Goal: Task Accomplishment & Management: Use online tool/utility

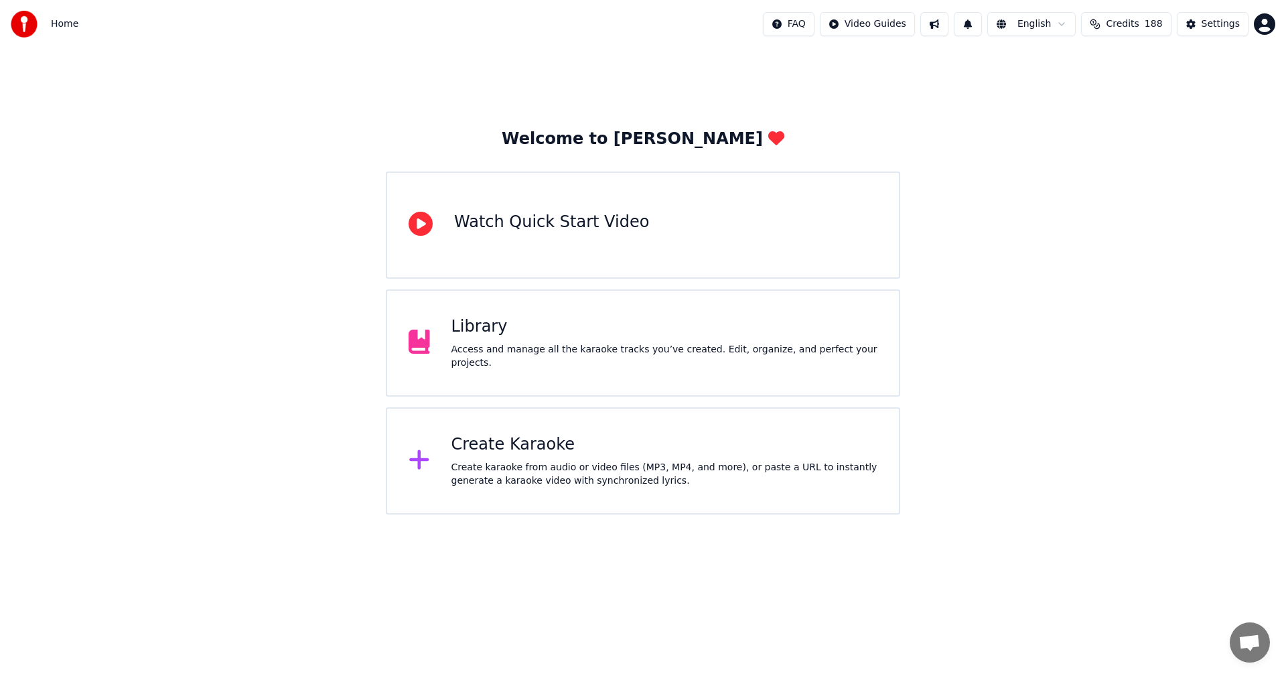
click at [574, 433] on div "Create Karaoke Create karaoke from audio or video files (MP3, MP4, and more), o…" at bounding box center [643, 460] width 514 height 107
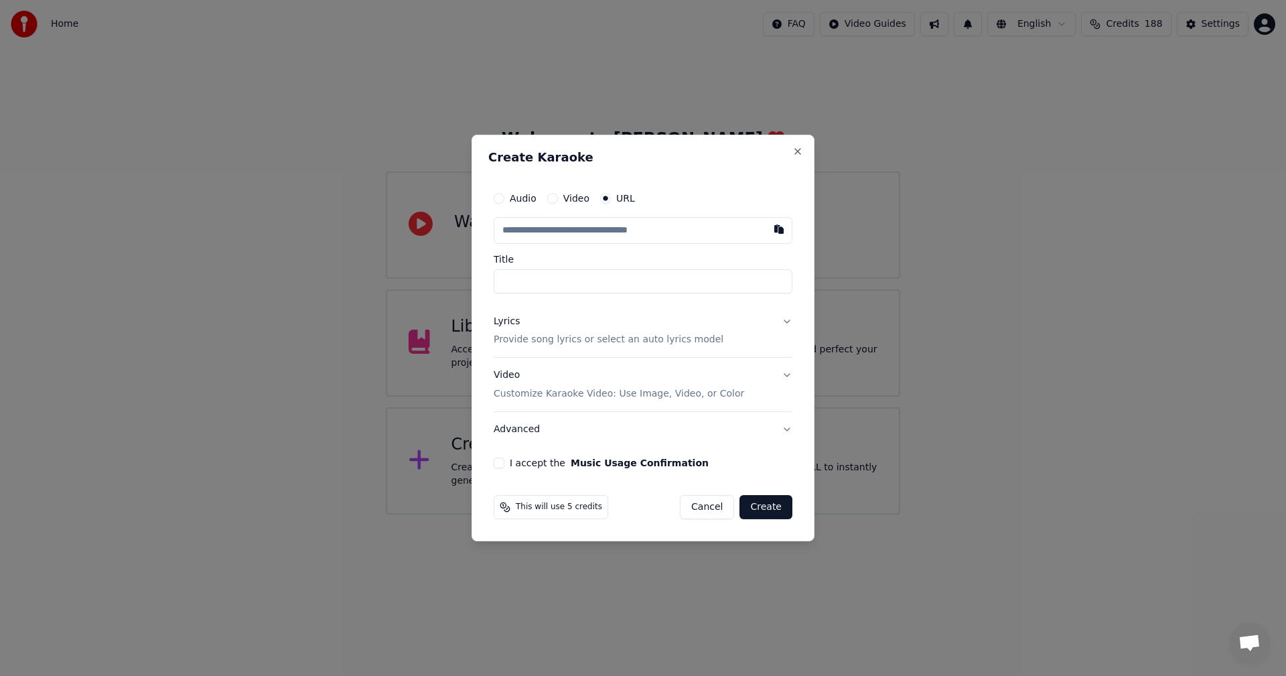
click at [672, 234] on input "text" at bounding box center [643, 230] width 299 height 27
paste input "**********"
type input "**********"
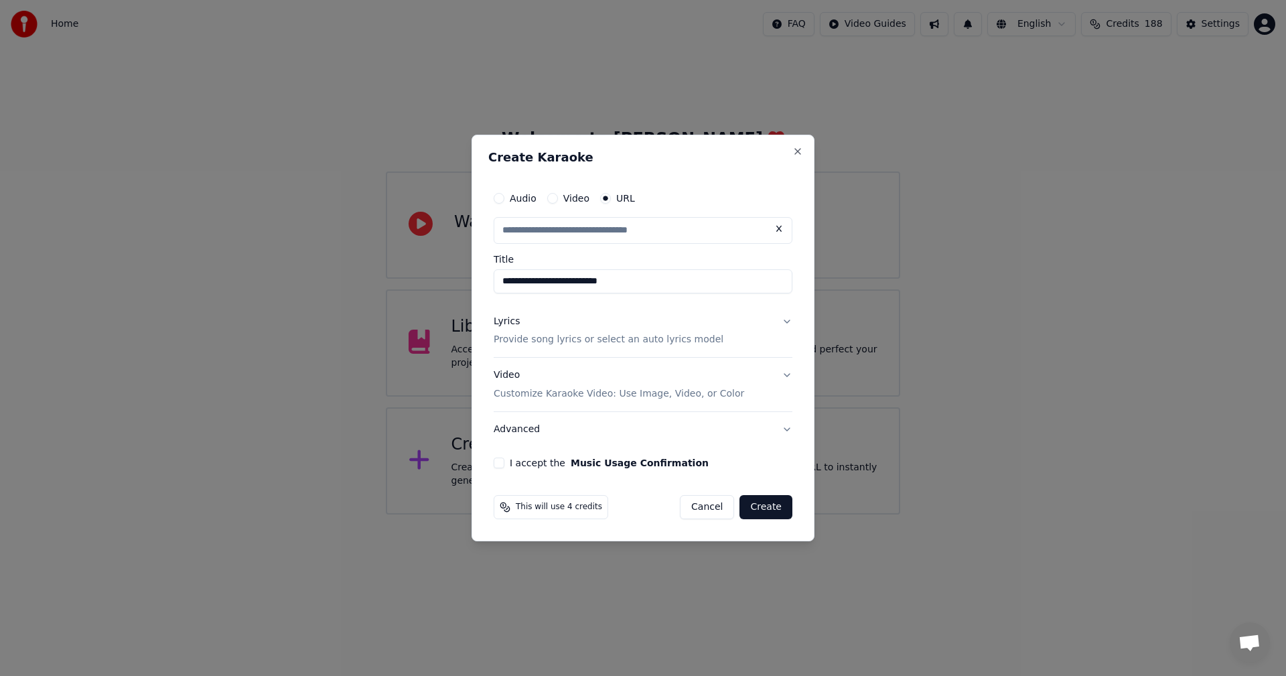
click at [552, 329] on div "Lyrics Provide song lyrics or select an auto lyrics model" at bounding box center [609, 331] width 230 height 32
type input "**********"
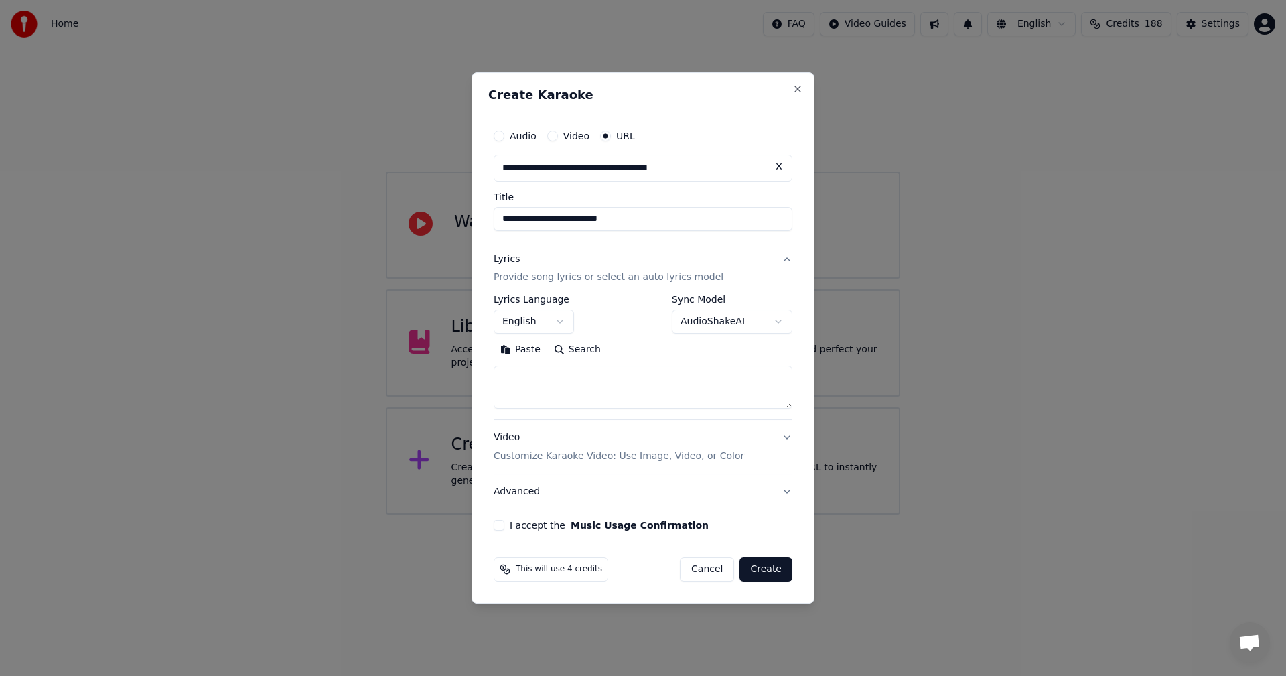
click at [569, 326] on button "English" at bounding box center [534, 322] width 80 height 24
click at [560, 323] on button "English" at bounding box center [534, 322] width 80 height 24
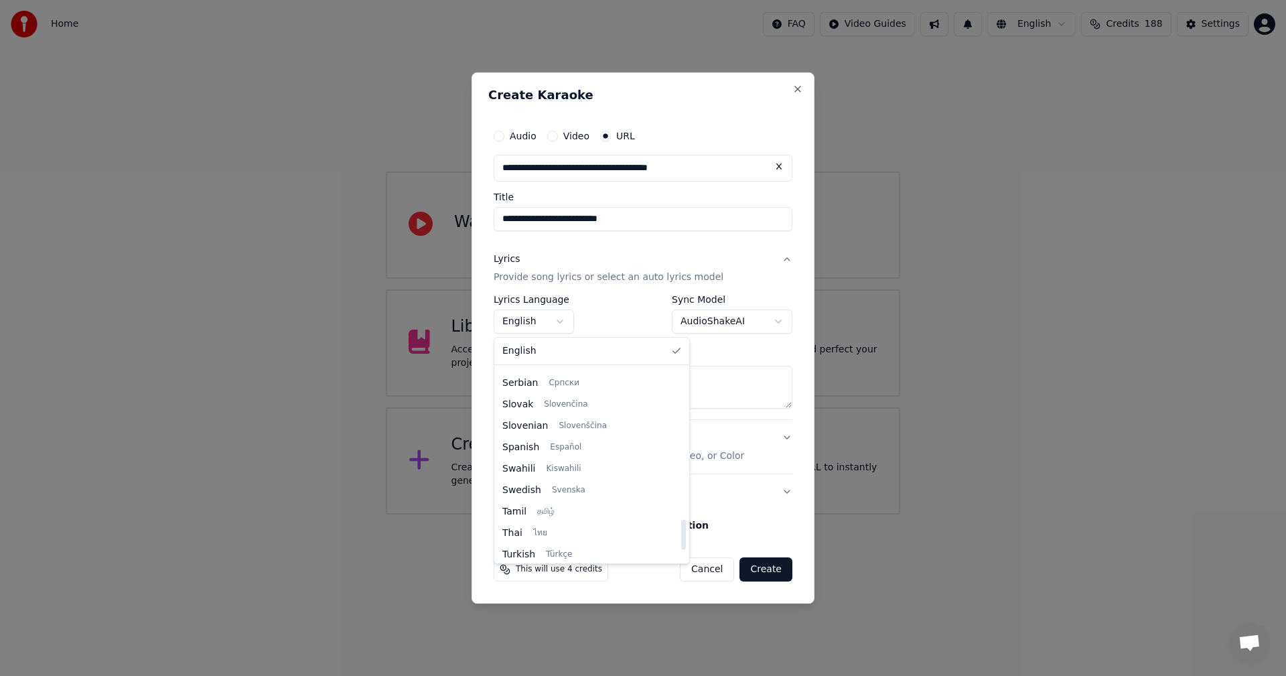
scroll to position [1004, 0]
select select "**"
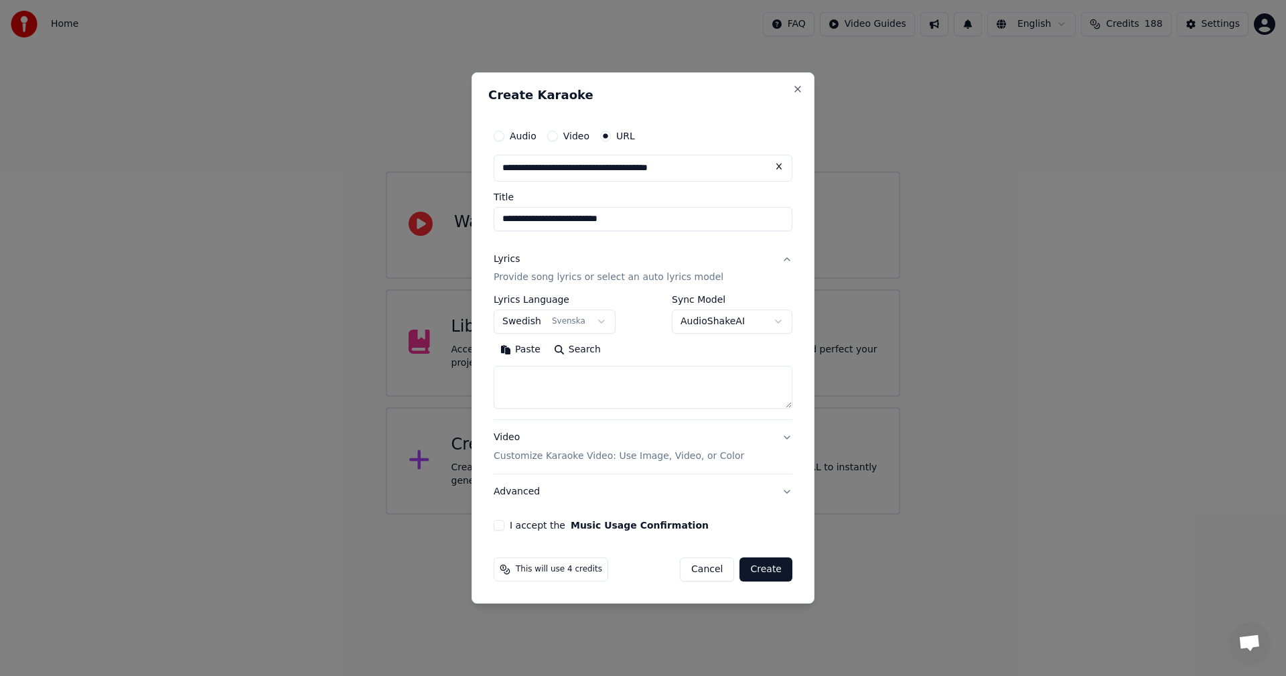
click at [572, 383] on textarea at bounding box center [643, 387] width 299 height 43
paste textarea "**********"
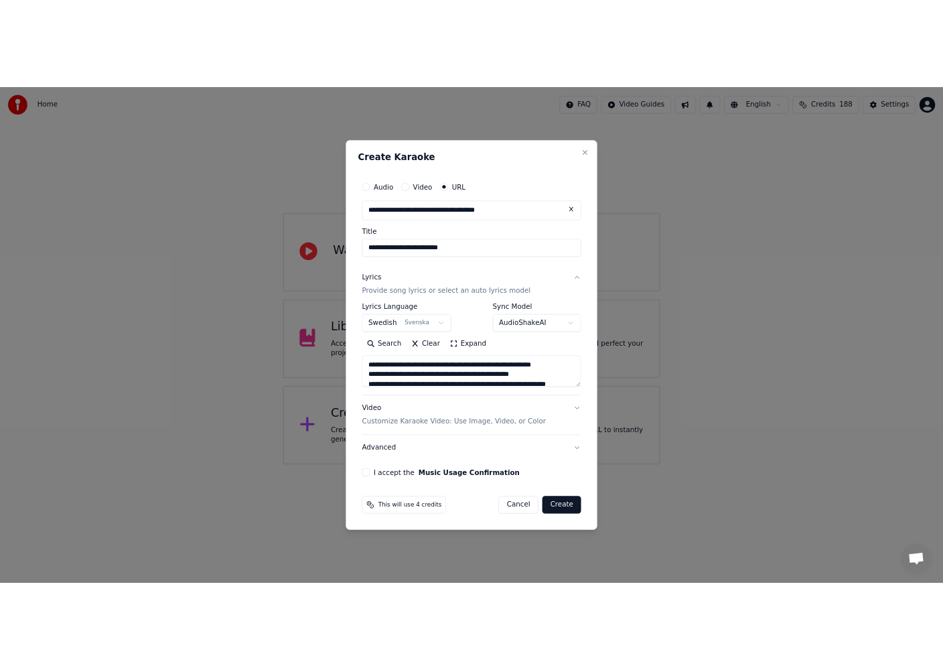
scroll to position [499, 0]
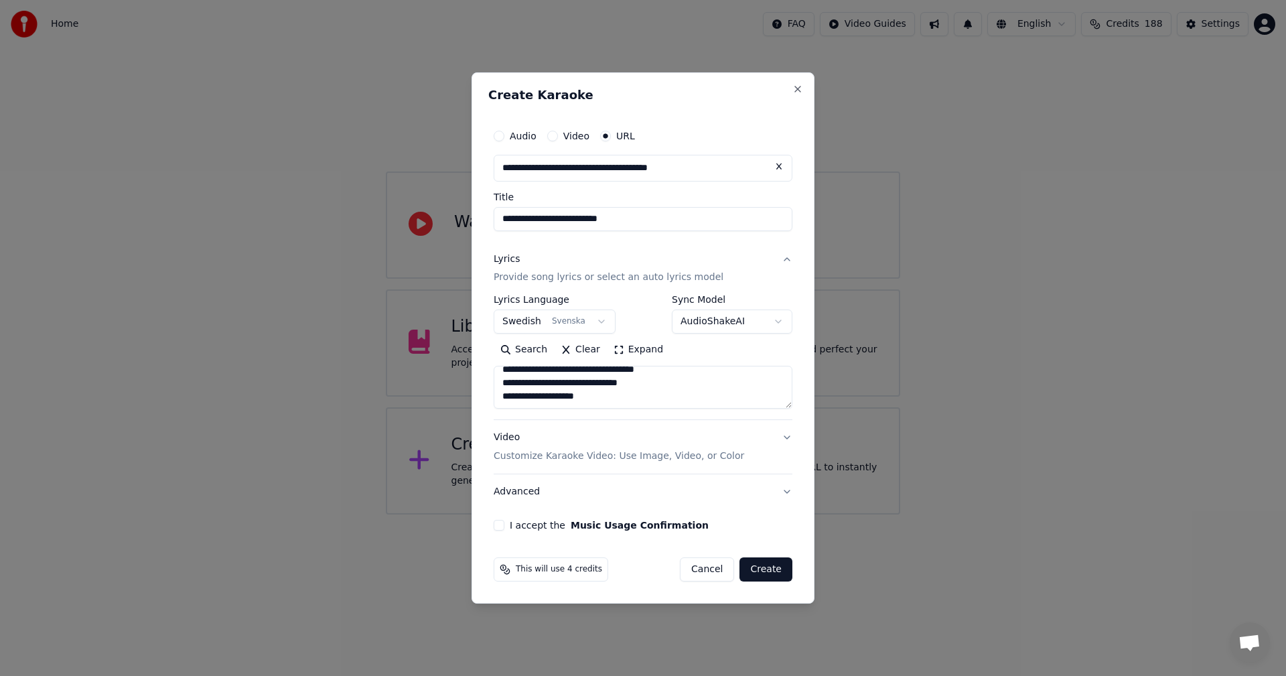
type textarea "**********"
click at [502, 528] on button "I accept the Music Usage Confirmation" at bounding box center [499, 525] width 11 height 11
click at [773, 569] on button "Create" at bounding box center [765, 569] width 53 height 24
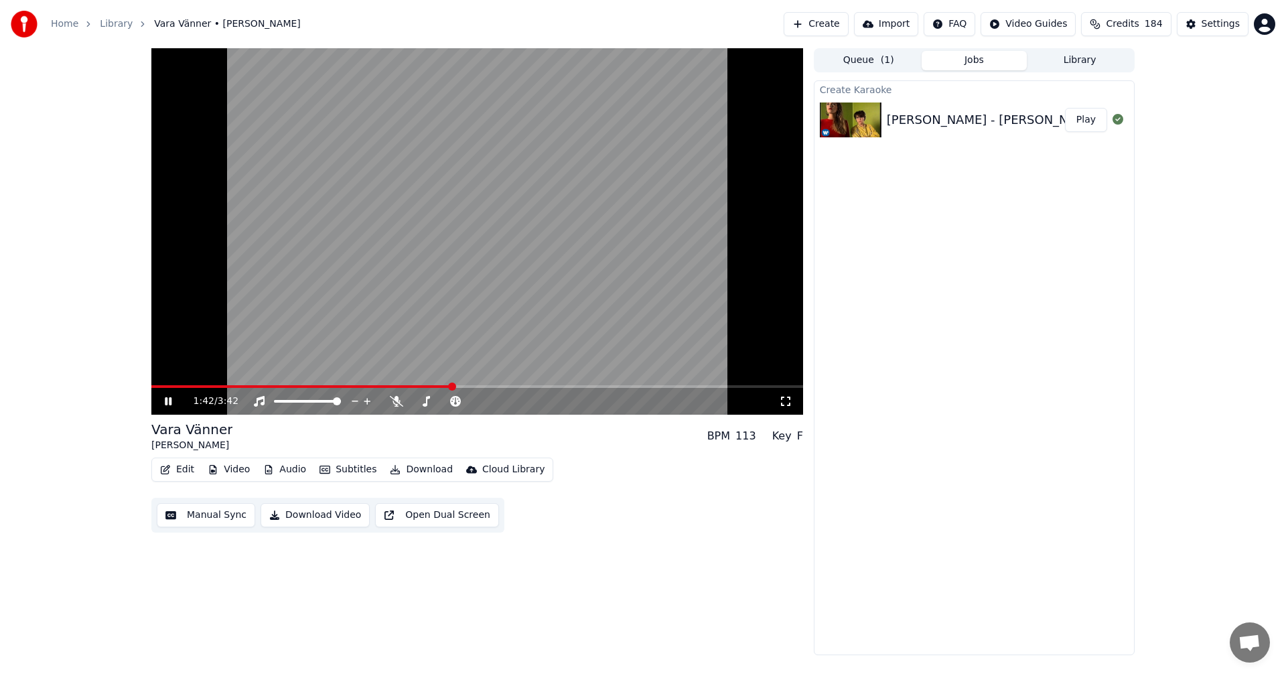
click at [169, 404] on icon at bounding box center [168, 401] width 7 height 8
click at [160, 387] on span at bounding box center [302, 386] width 302 height 3
click at [168, 400] on icon at bounding box center [168, 400] width 8 height 9
click at [168, 398] on icon at bounding box center [177, 401] width 31 height 11
click at [169, 400] on icon at bounding box center [168, 400] width 8 height 9
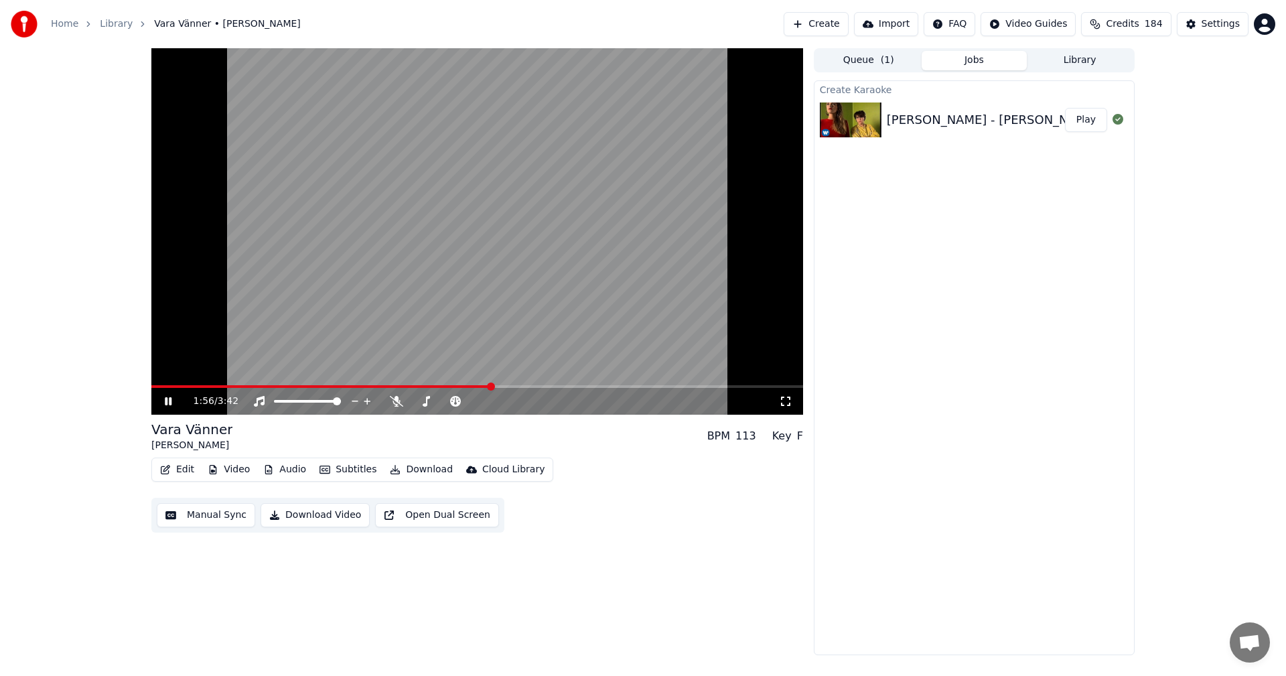
click at [556, 388] on span at bounding box center [477, 386] width 652 height 3
click at [627, 388] on span at bounding box center [477, 386] width 652 height 3
click at [676, 385] on span at bounding box center [477, 386] width 652 height 3
click at [745, 386] on span at bounding box center [477, 386] width 652 height 3
click at [776, 386] on span at bounding box center [477, 386] width 652 height 3
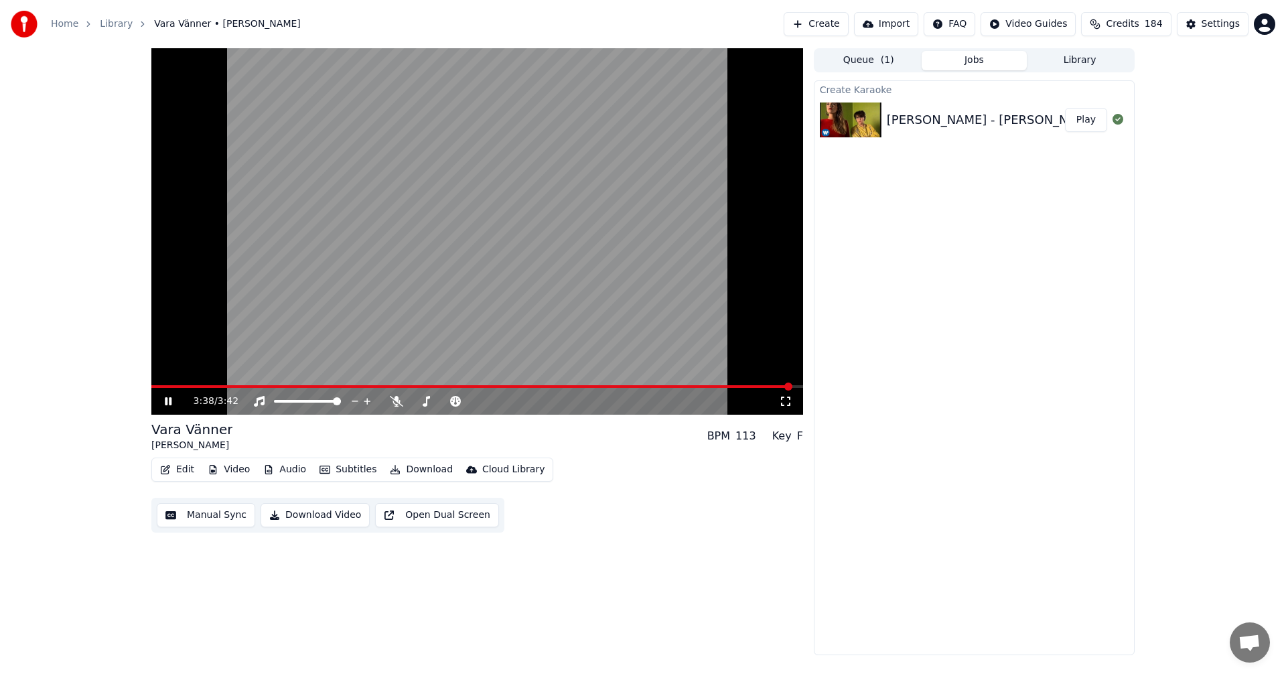
click at [243, 463] on button "Video" at bounding box center [228, 469] width 53 height 19
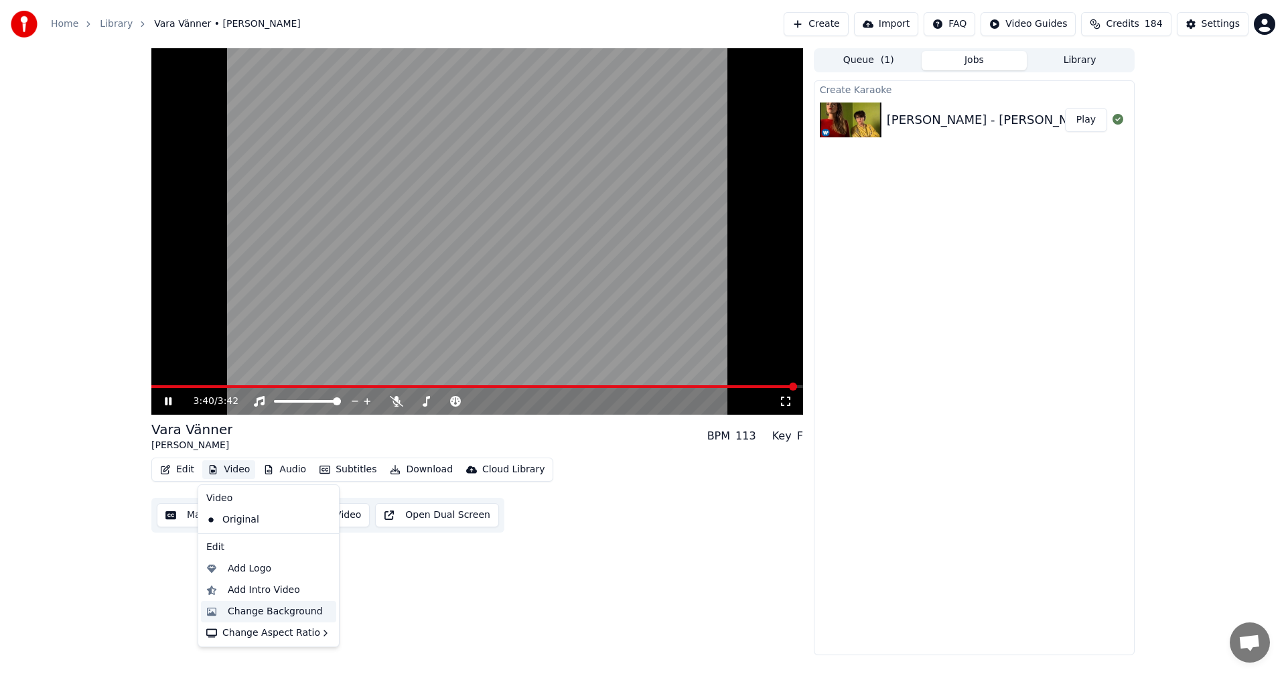
click at [289, 608] on div "Change Background" at bounding box center [275, 611] width 95 height 13
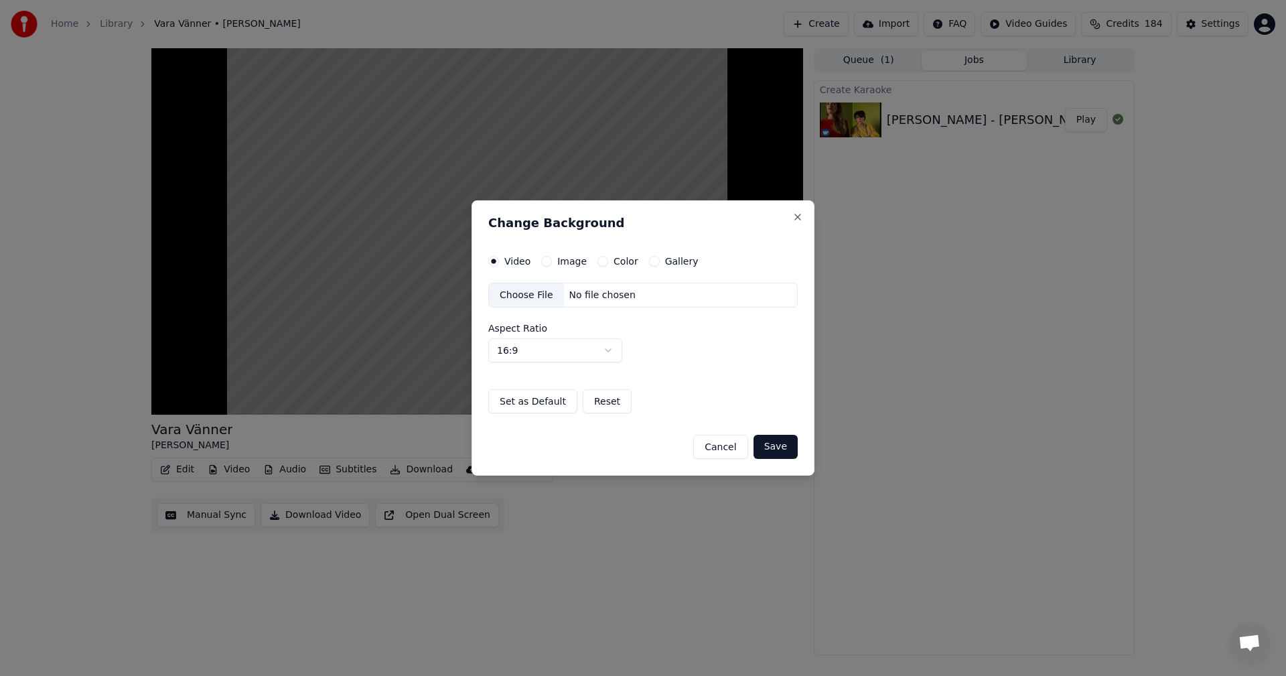
click at [601, 262] on button "Color" at bounding box center [602, 261] width 11 height 11
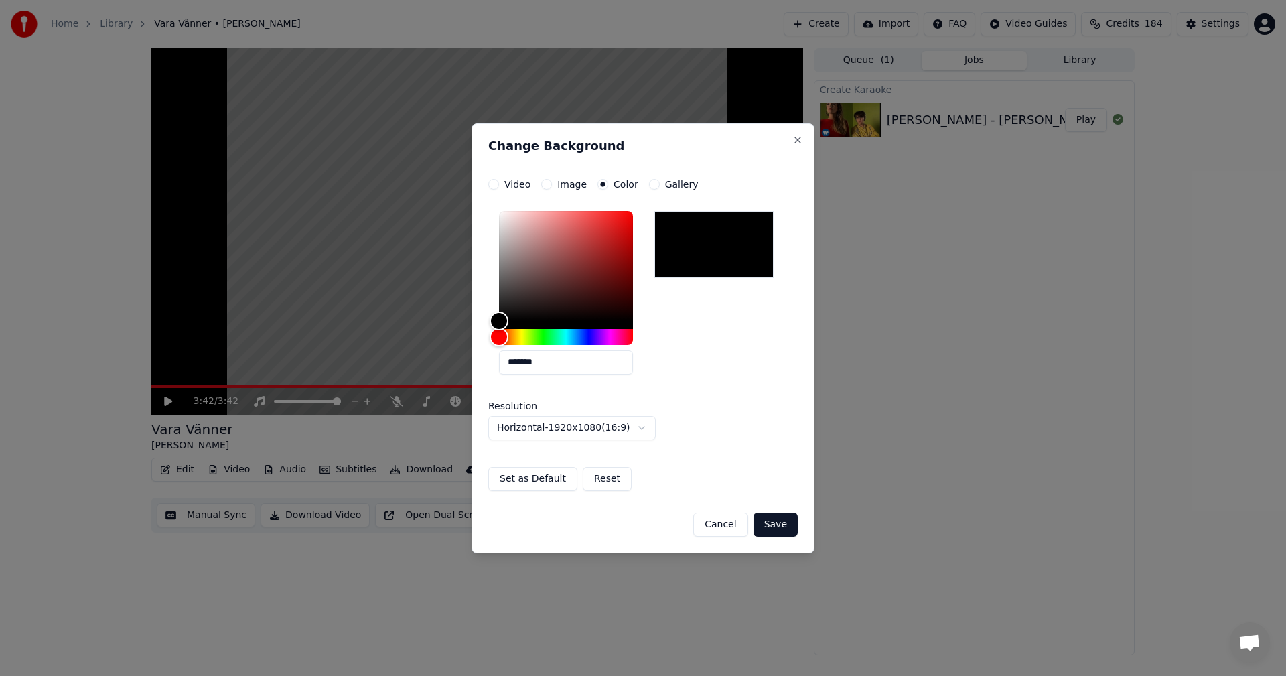
click at [778, 527] on button "Save" at bounding box center [775, 524] width 44 height 24
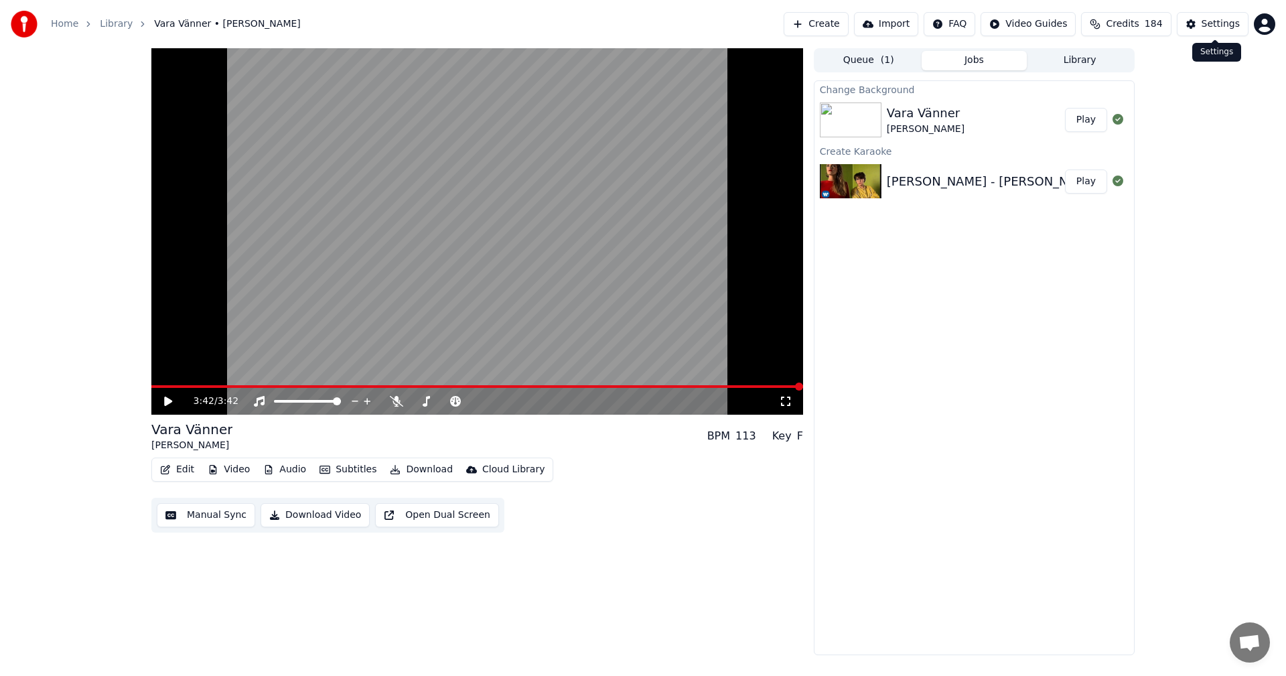
click at [1138, 19] on span "Credits" at bounding box center [1122, 23] width 33 height 13
click at [1136, 149] on button "Refresh" at bounding box center [1134, 161] width 69 height 24
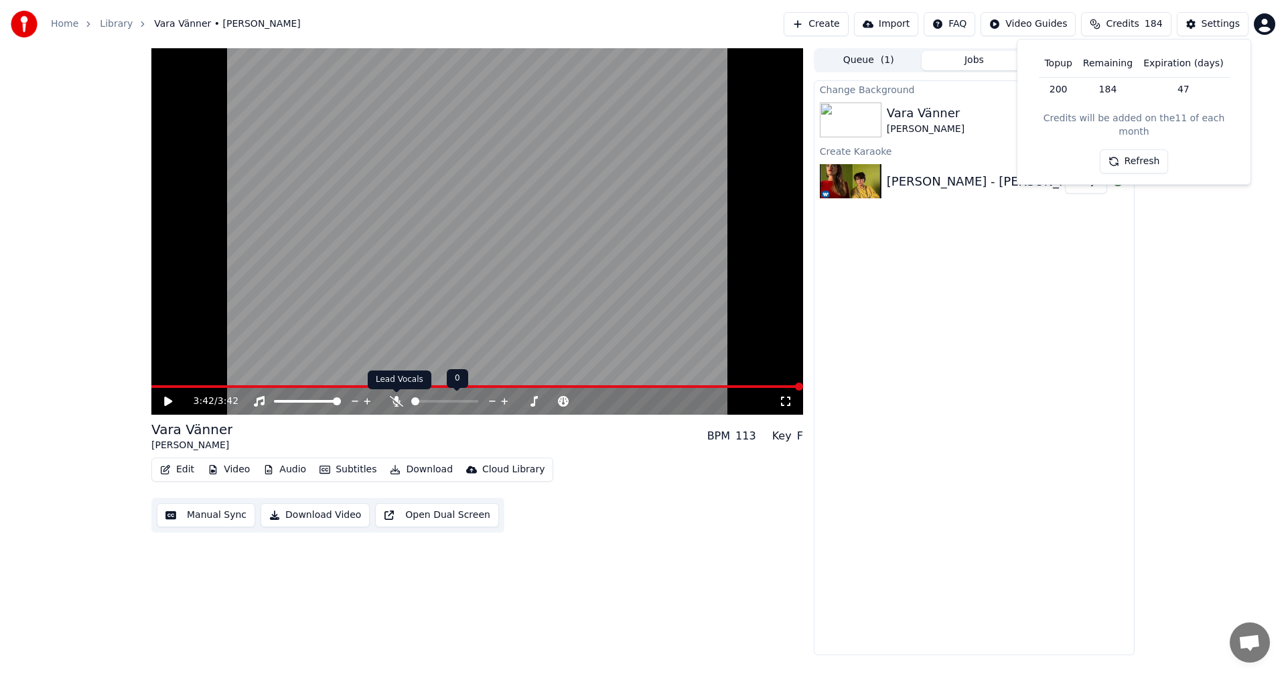
click at [400, 401] on icon at bounding box center [396, 401] width 13 height 11
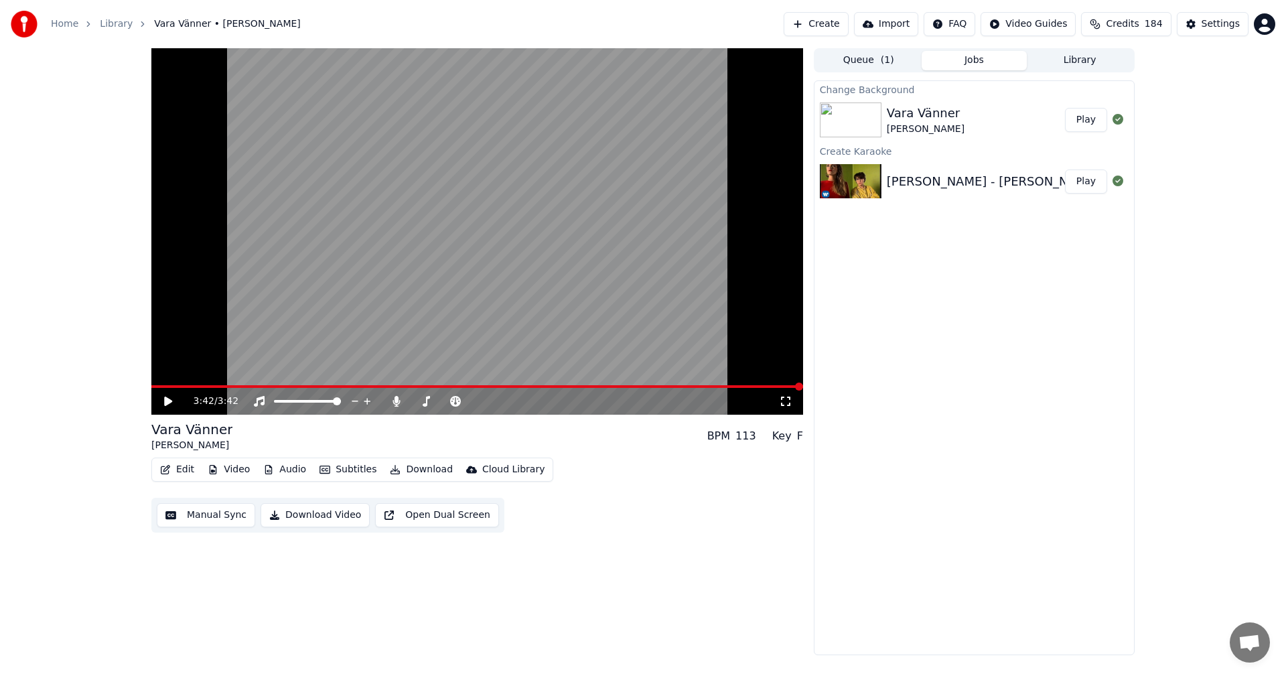
click at [1091, 125] on button "Play" at bounding box center [1086, 120] width 42 height 24
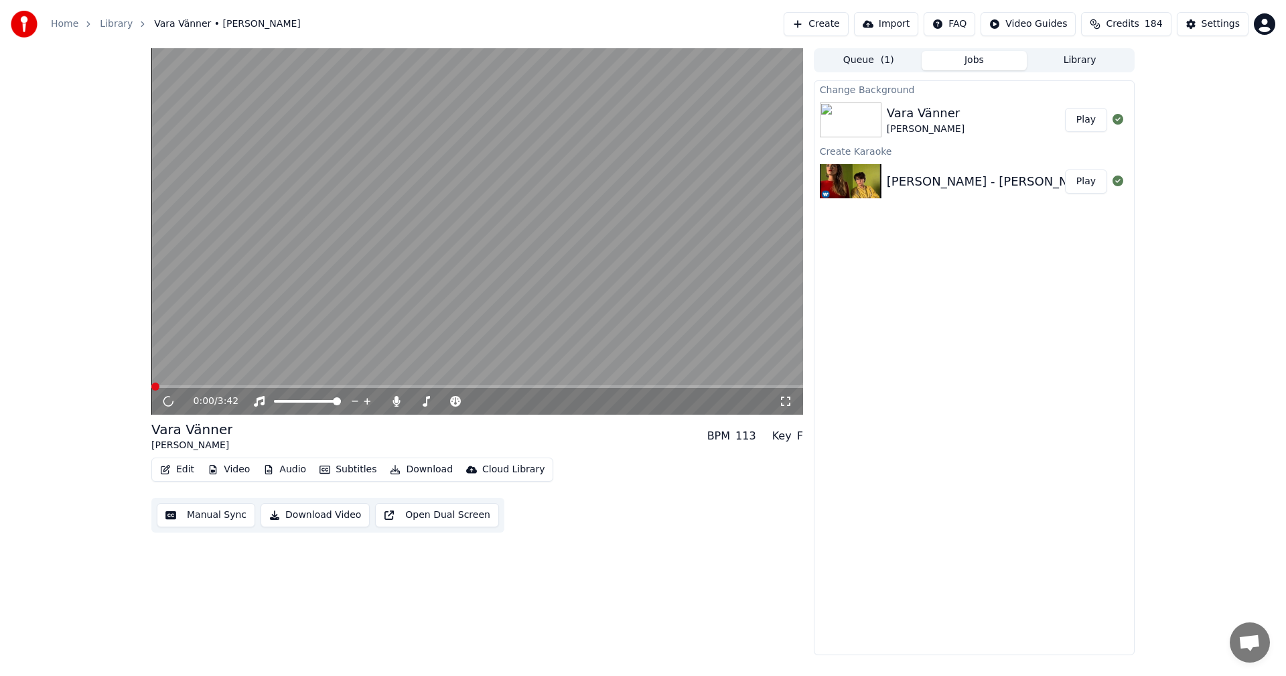
click at [429, 469] on button "Download" at bounding box center [421, 469] width 74 height 19
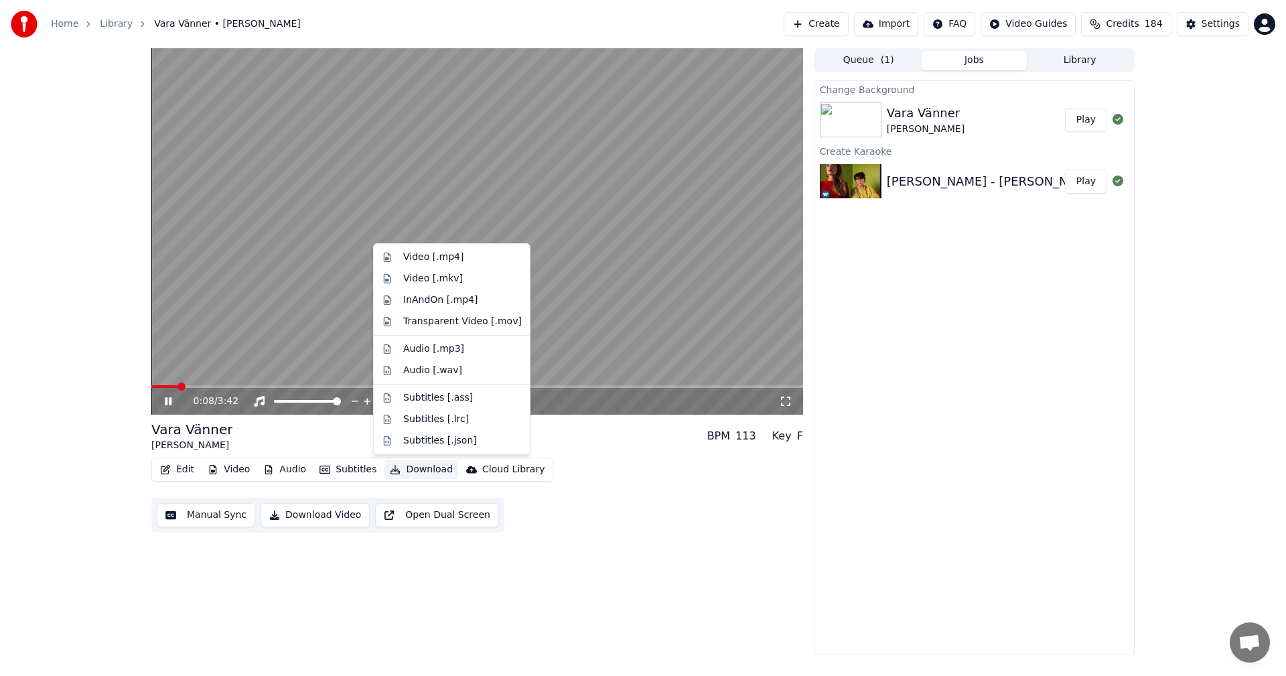
click at [172, 398] on icon at bounding box center [177, 401] width 31 height 11
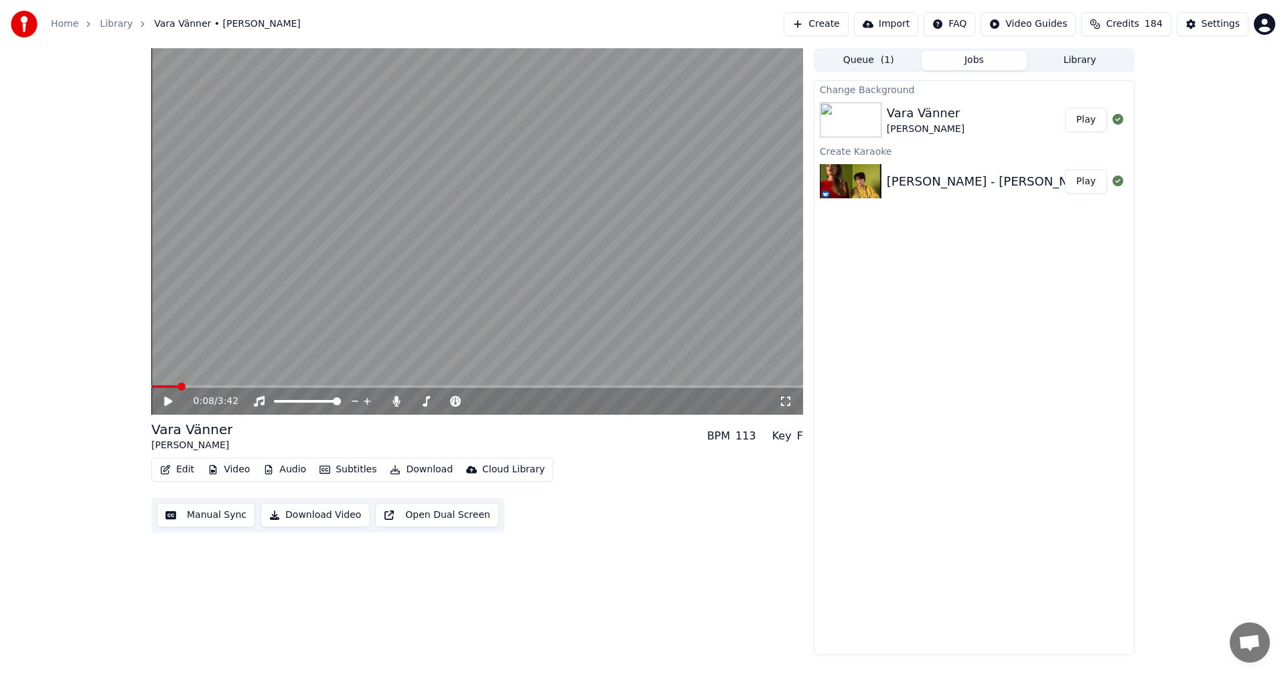
click at [240, 388] on span at bounding box center [477, 386] width 652 height 3
click at [170, 397] on icon at bounding box center [177, 401] width 31 height 11
click at [172, 401] on icon at bounding box center [177, 401] width 31 height 11
click at [434, 469] on button "Download" at bounding box center [421, 469] width 74 height 19
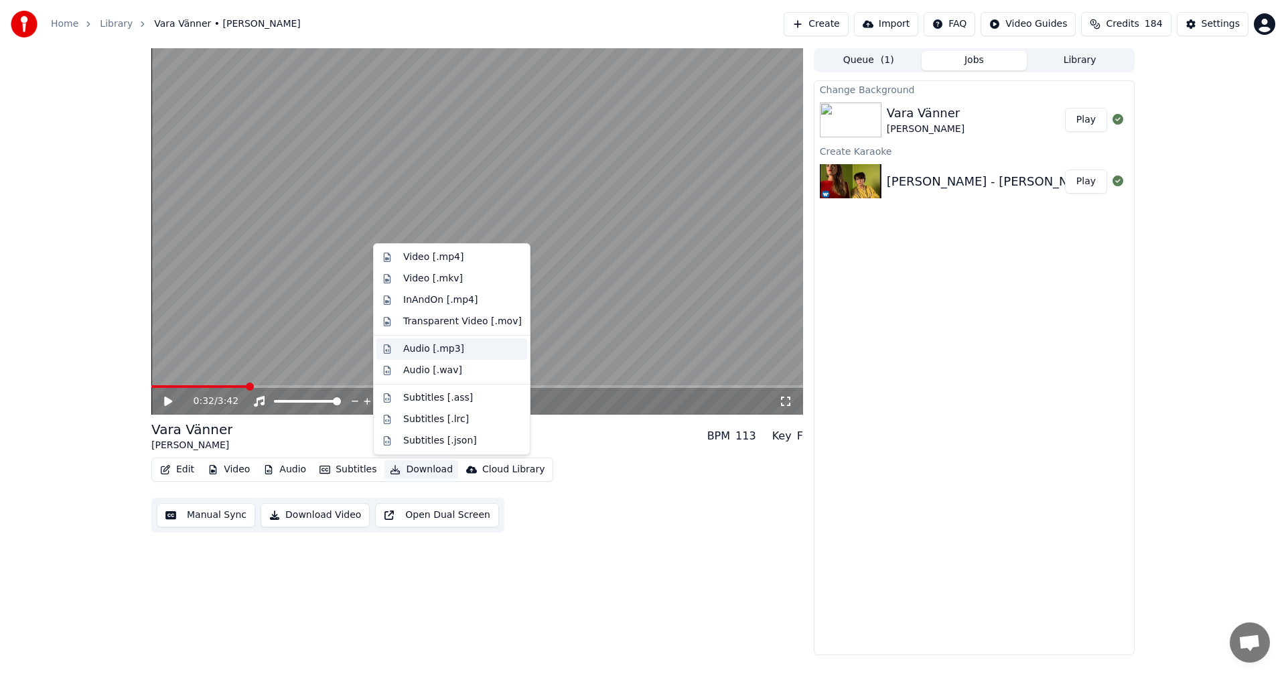
click at [450, 350] on div "Audio [.mp3]" at bounding box center [433, 348] width 61 height 13
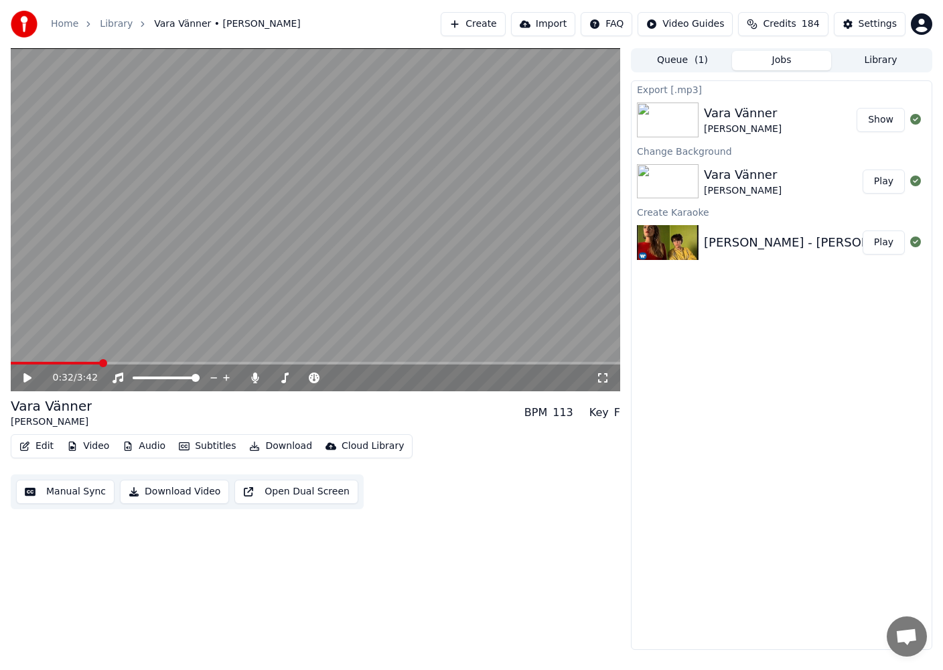
drag, startPoint x: 86, startPoint y: 407, endPoint x: 98, endPoint y: 412, distance: 12.9
click at [3, 404] on div "0:32 / 3:42 Vara Vänner [PERSON_NAME] BPM 113 Key F Edit Video Audio Subtitles …" at bounding box center [471, 348] width 943 height 601
click at [0, 399] on html "Home Library Vara Vänner • [PERSON_NAME] Create Import FAQ Video Guides Credits…" at bounding box center [471, 335] width 943 height 670
click at [42, 446] on button "Edit" at bounding box center [36, 446] width 45 height 19
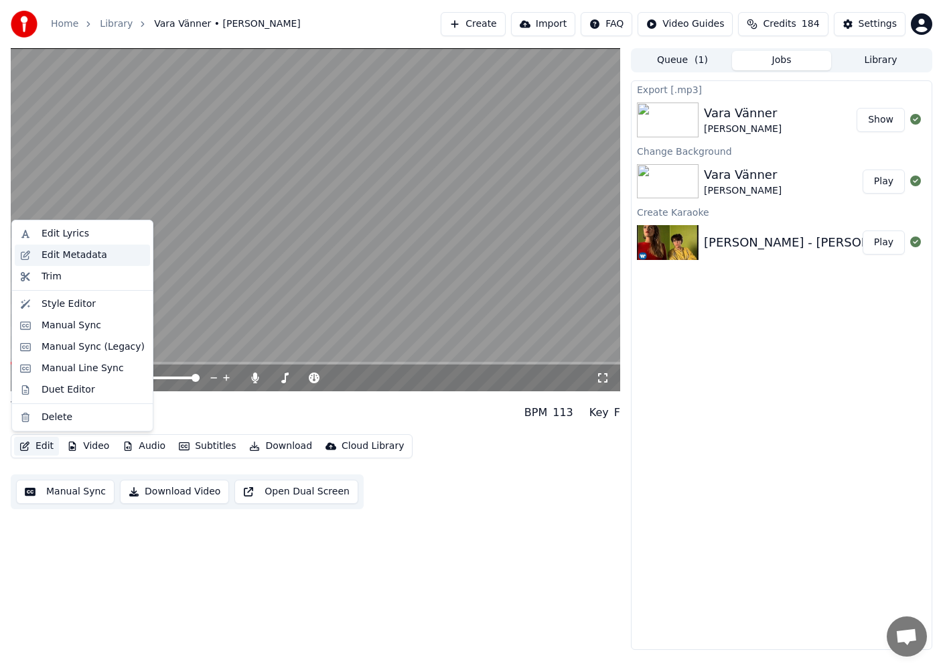
click at [81, 248] on div "Edit Metadata" at bounding box center [75, 254] width 66 height 13
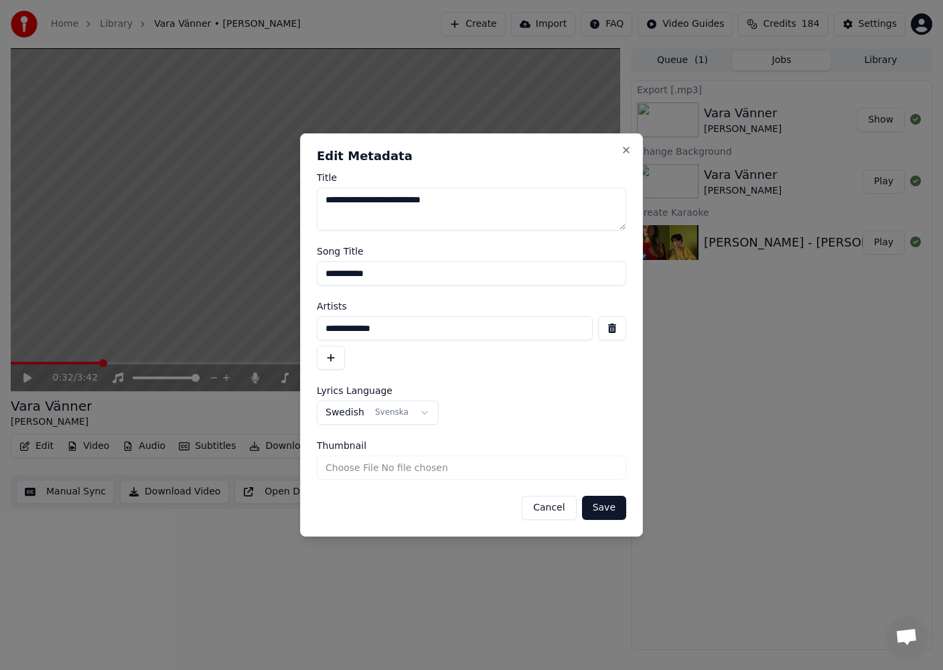
drag, startPoint x: 420, startPoint y: 274, endPoint x: 232, endPoint y: 272, distance: 187.5
click at [232, 272] on body "**********" at bounding box center [471, 335] width 943 height 670
click at [406, 402] on button "Swedish Svenska" at bounding box center [378, 412] width 122 height 24
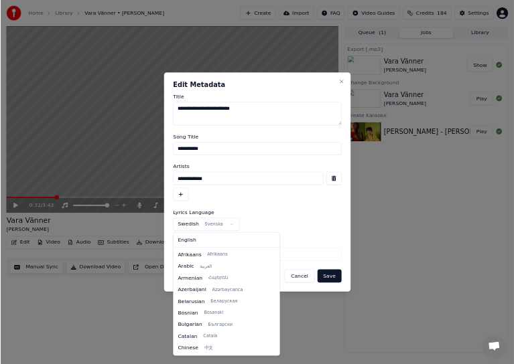
scroll to position [878, 0]
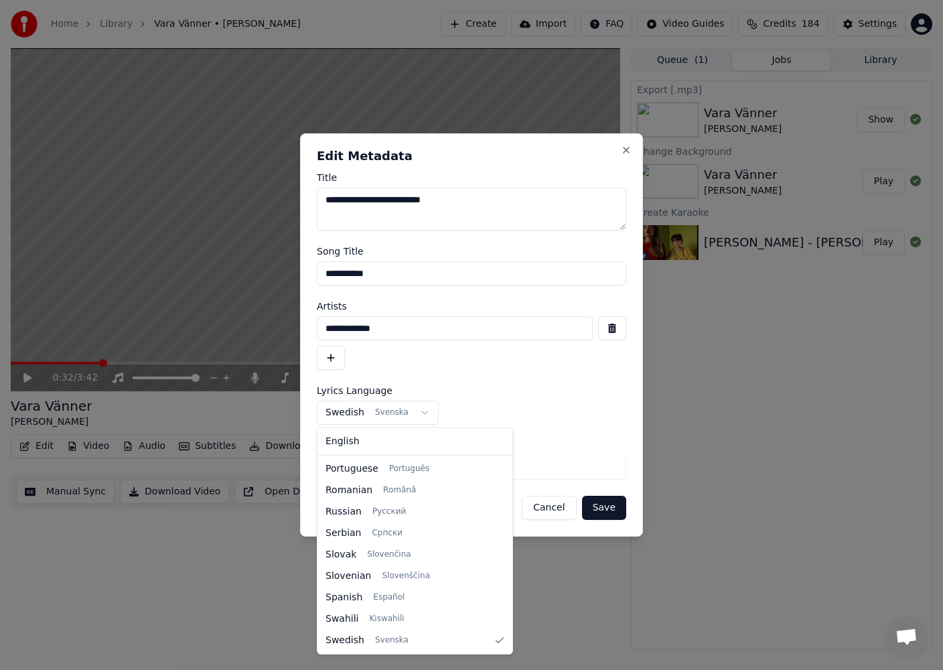
click at [396, 271] on div at bounding box center [471, 335] width 943 height 670
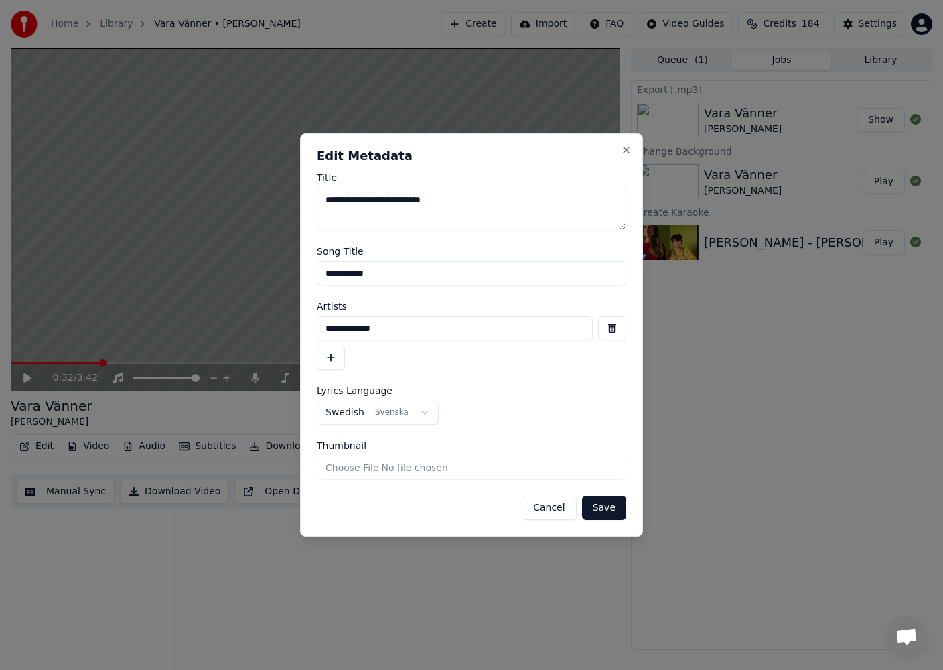
drag, startPoint x: 399, startPoint y: 271, endPoint x: 188, endPoint y: 262, distance: 211.1
click at [188, 262] on body "**********" at bounding box center [471, 335] width 943 height 670
click at [404, 331] on input "**********" at bounding box center [455, 328] width 276 height 24
drag, startPoint x: 262, startPoint y: 327, endPoint x: 250, endPoint y: 328, distance: 12.8
click at [250, 328] on body "**********" at bounding box center [471, 335] width 943 height 670
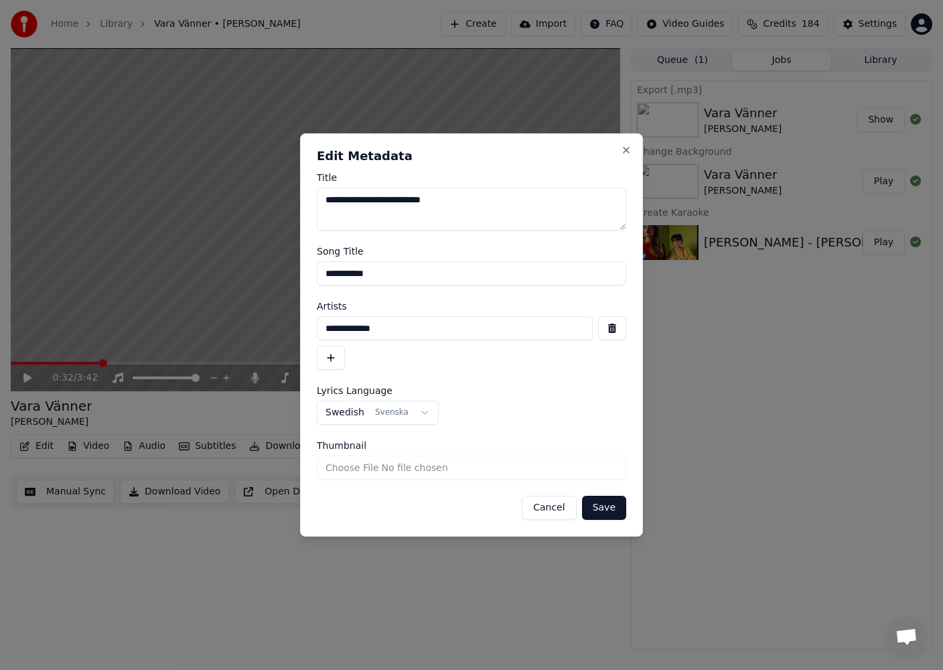
click at [334, 337] on input "**********" at bounding box center [455, 328] width 276 height 24
click at [337, 331] on input "**********" at bounding box center [455, 328] width 276 height 24
type input "**********"
click at [598, 508] on button "Save" at bounding box center [604, 508] width 44 height 24
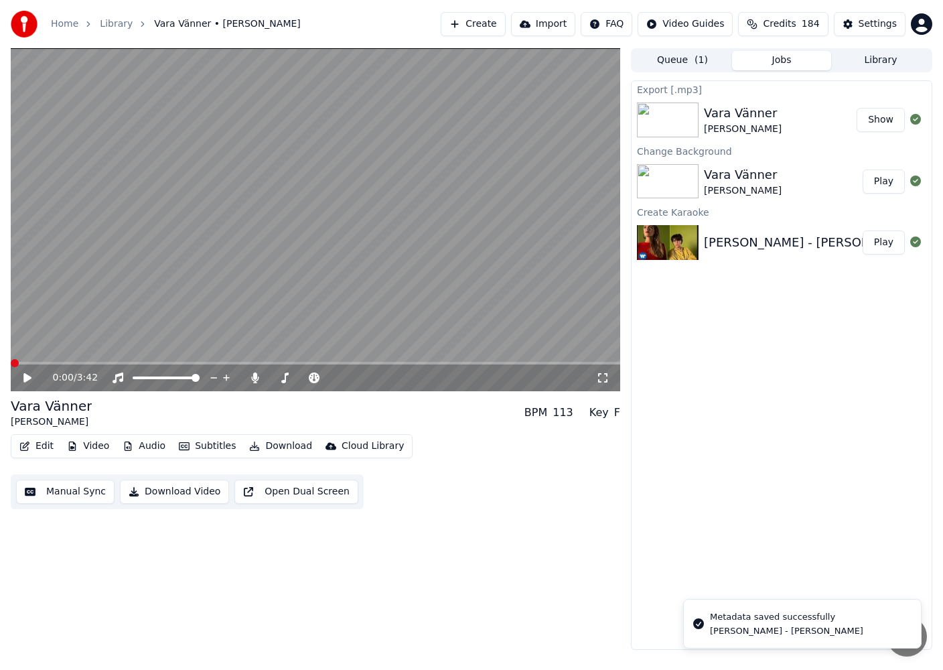
click at [41, 450] on button "Edit" at bounding box center [36, 446] width 45 height 19
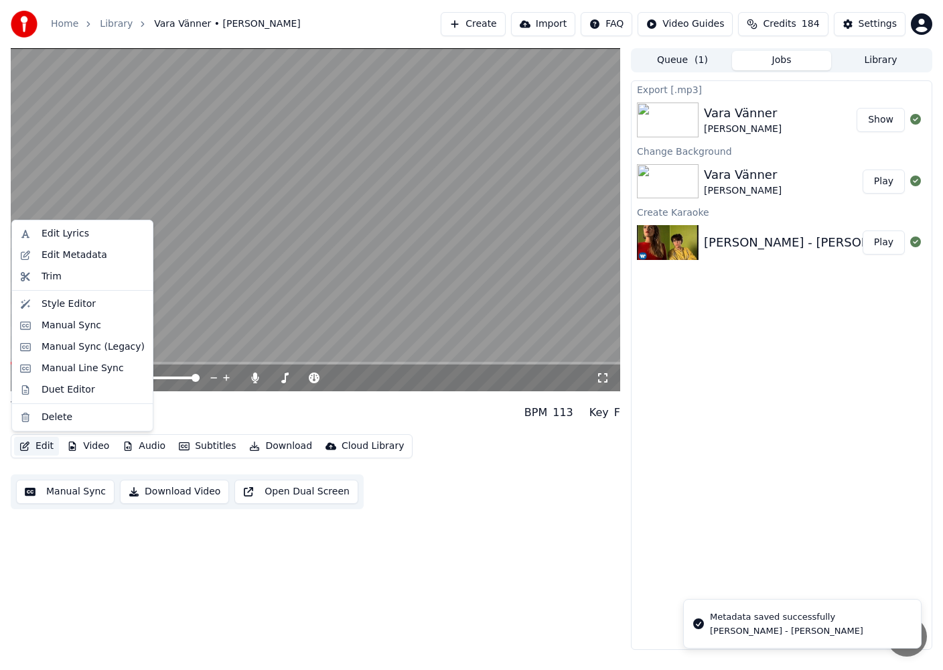
click at [443, 419] on div "Vara Vänner [PERSON_NAME] BPM 113 Key F" at bounding box center [315, 412] width 609 height 32
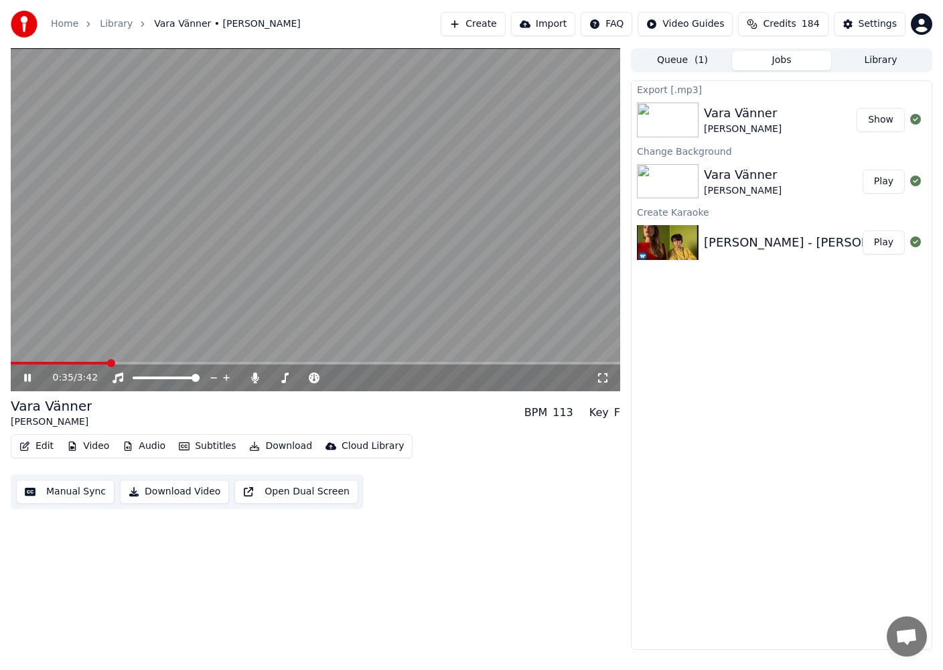
click at [29, 375] on icon at bounding box center [27, 378] width 7 height 8
click at [40, 439] on button "Edit" at bounding box center [36, 446] width 45 height 19
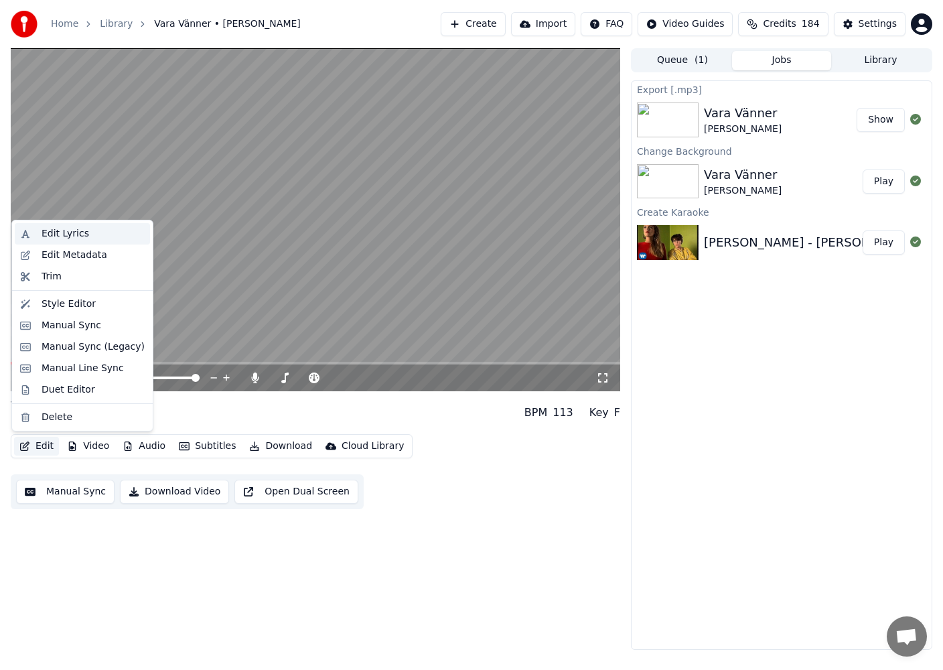
click at [86, 230] on div "Edit Lyrics" at bounding box center [93, 233] width 103 height 13
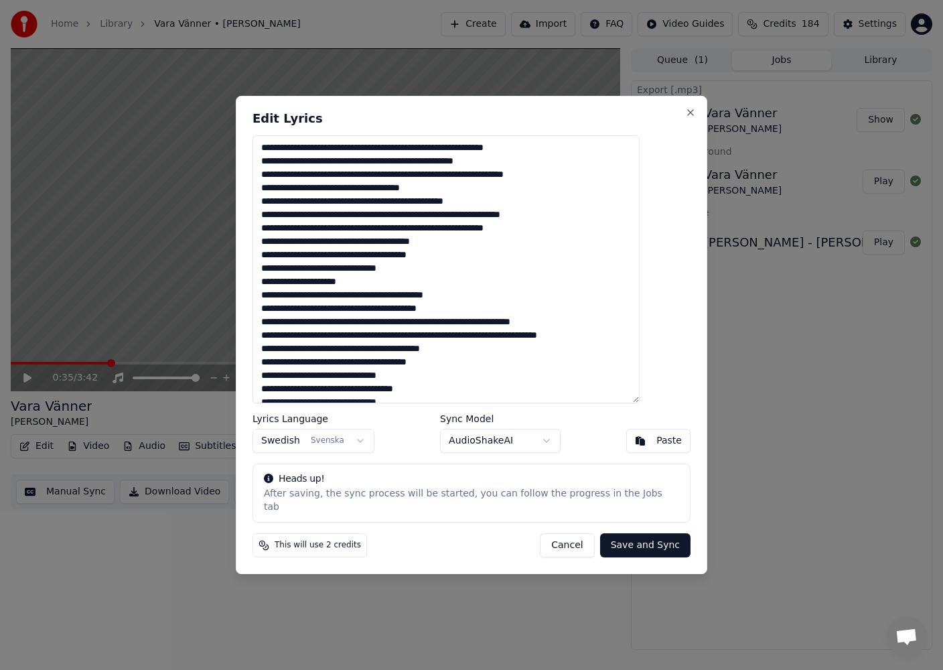
click at [542, 540] on button "Cancel" at bounding box center [567, 545] width 54 height 24
